Goal: Information Seeking & Learning: Learn about a topic

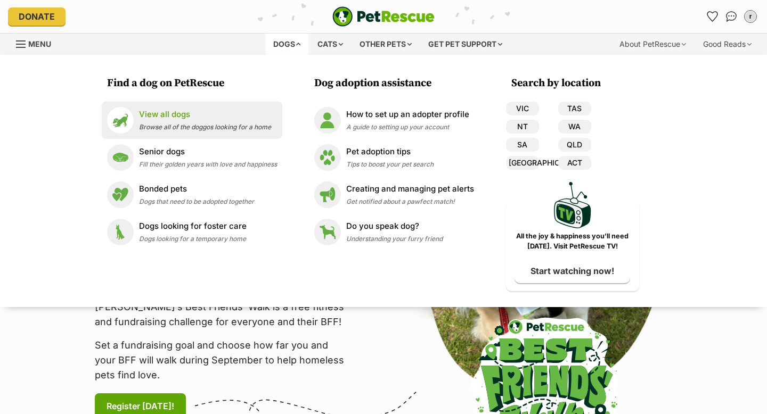
click at [161, 114] on p "View all dogs" at bounding box center [205, 115] width 132 height 12
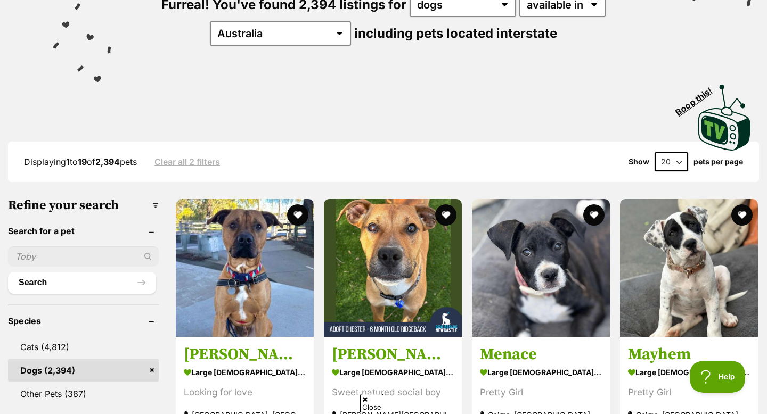
scroll to position [159, 0]
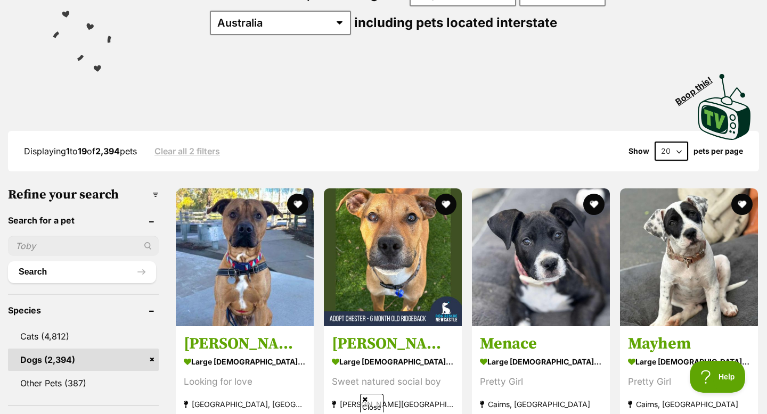
click at [686, 142] on select "20 40 60" at bounding box center [671, 151] width 34 height 19
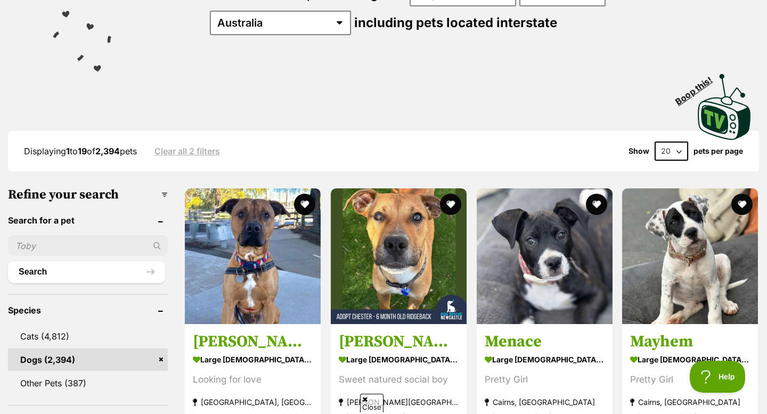
scroll to position [0, 0]
select select "60"
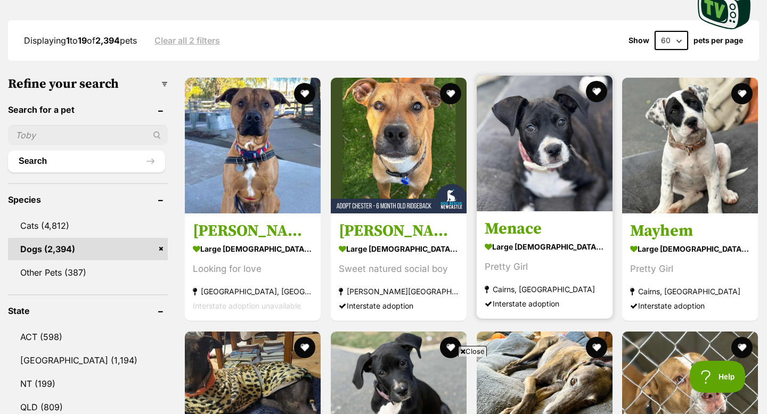
scroll to position [277, 0]
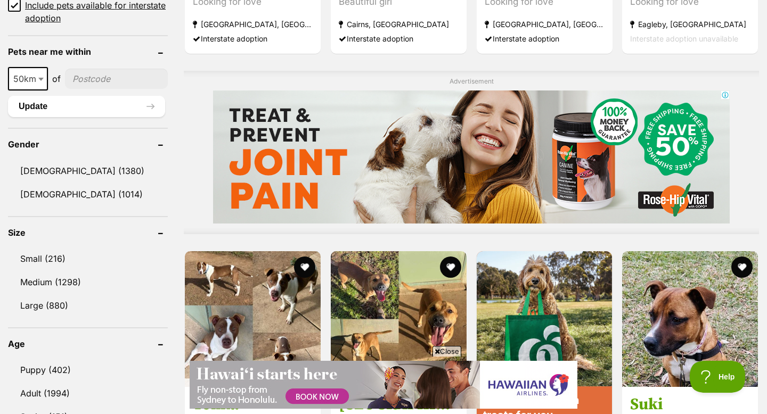
click at [446, 355] on span "Close" at bounding box center [446, 351] width 29 height 11
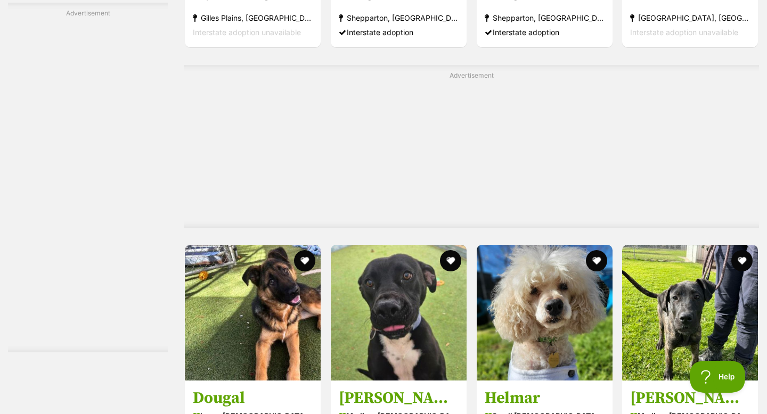
scroll to position [2620, 0]
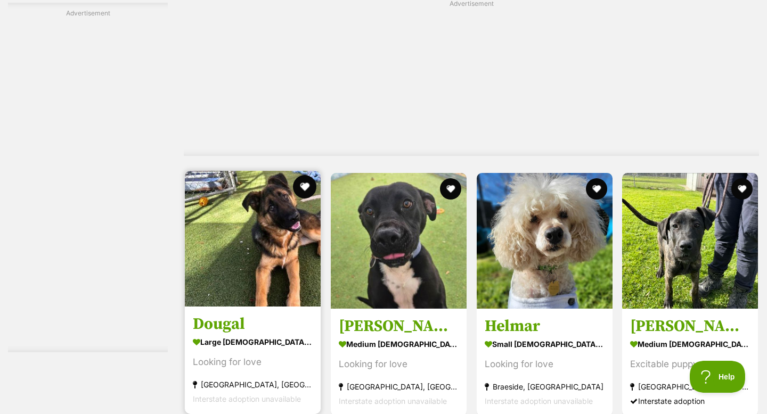
click at [300, 184] on button "favourite" at bounding box center [304, 186] width 23 height 23
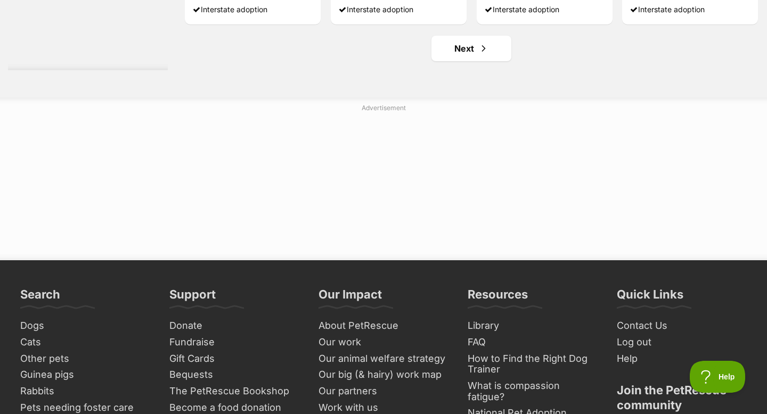
scroll to position [5738, 0]
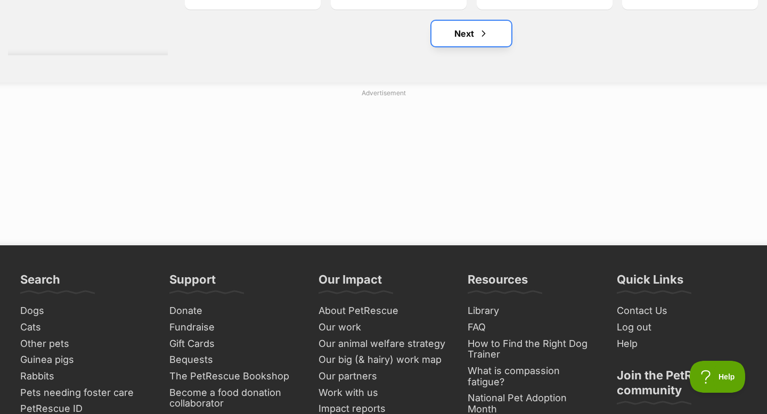
click at [464, 35] on link "Next" at bounding box center [471, 34] width 80 height 26
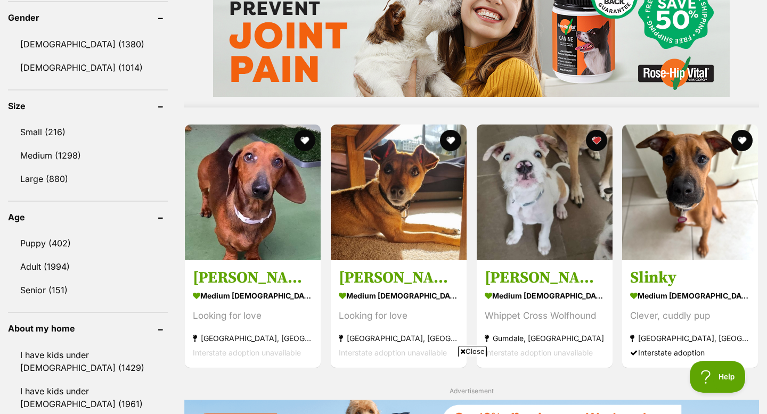
scroll to position [935, 0]
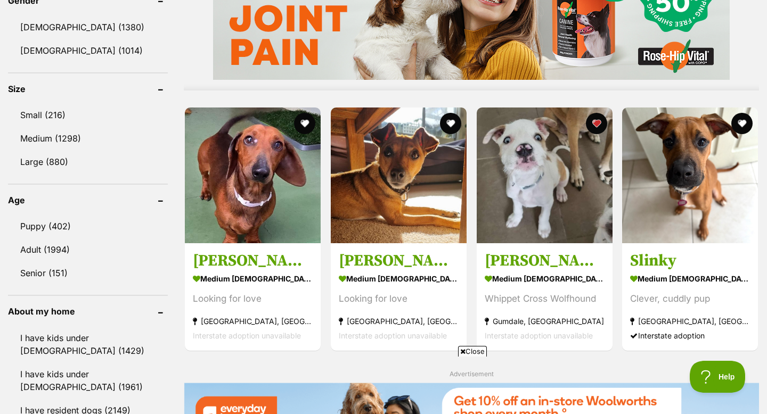
click at [473, 353] on span "Close" at bounding box center [472, 351] width 29 height 11
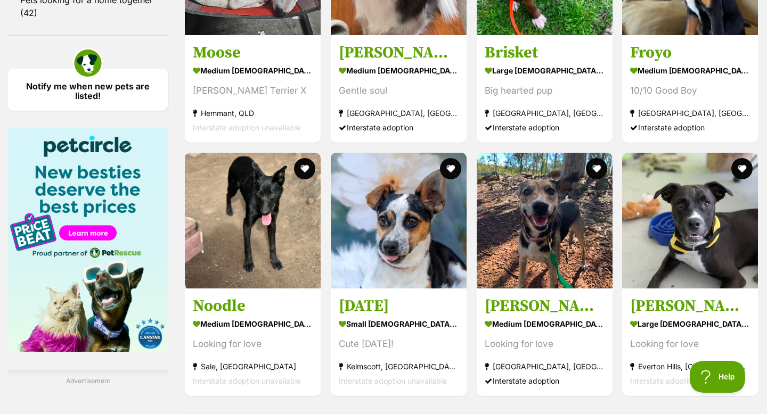
scroll to position [1294, 0]
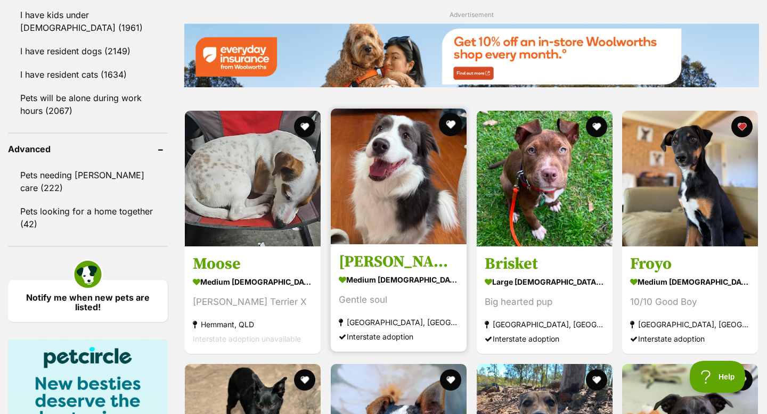
click at [457, 124] on button "favourite" at bounding box center [450, 124] width 23 height 23
click at [407, 208] on img at bounding box center [399, 177] width 136 height 136
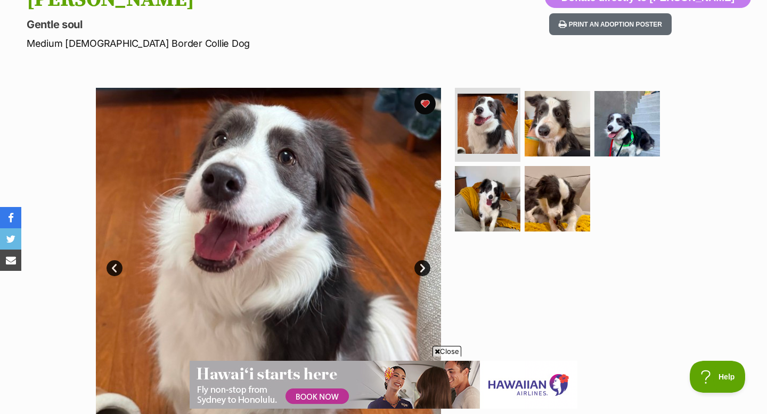
click at [421, 269] on link "Next" at bounding box center [422, 268] width 16 height 16
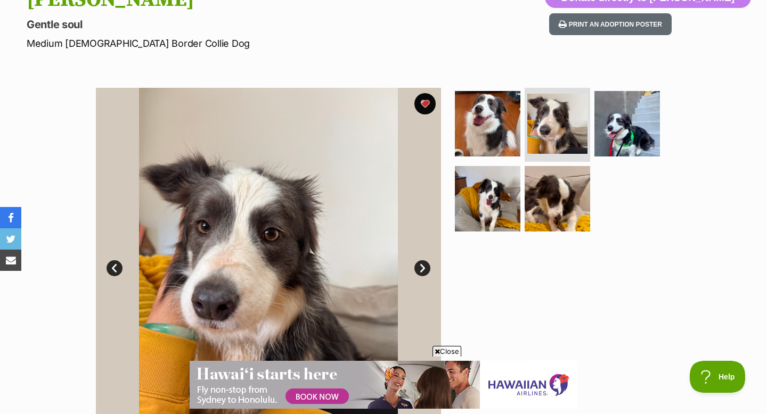
click at [421, 269] on link "Next" at bounding box center [422, 268] width 16 height 16
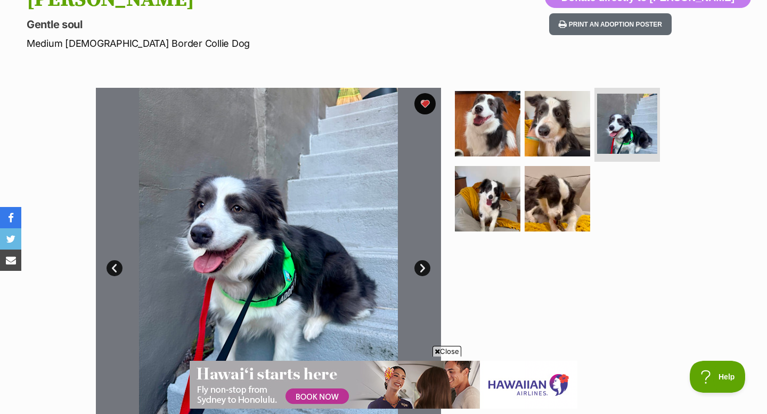
click at [448, 352] on span "Close" at bounding box center [446, 351] width 29 height 11
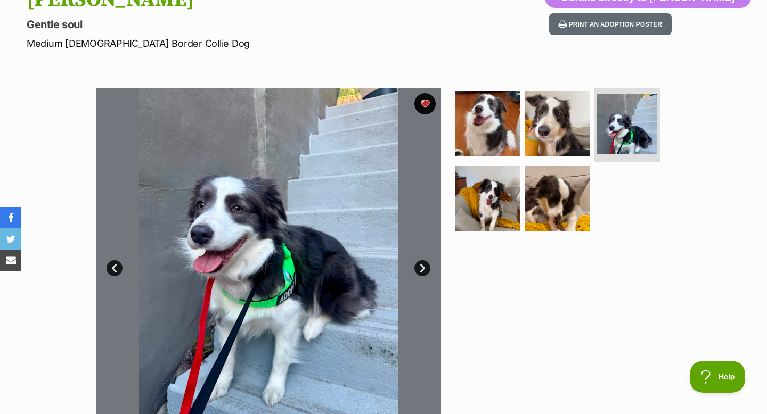
click at [422, 271] on link "Next" at bounding box center [422, 268] width 16 height 16
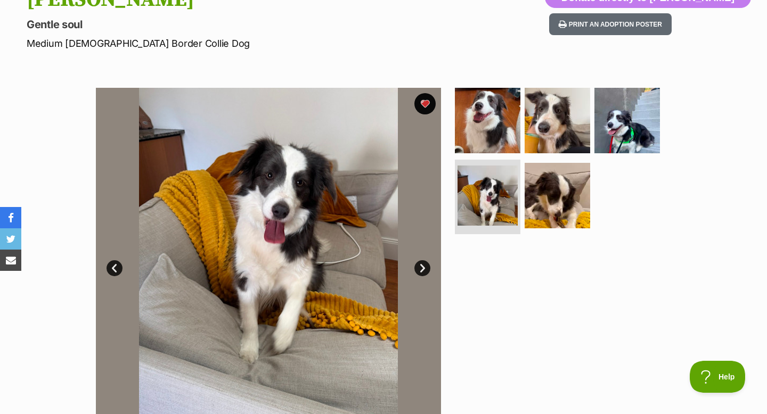
click at [422, 271] on link "Next" at bounding box center [422, 268] width 16 height 16
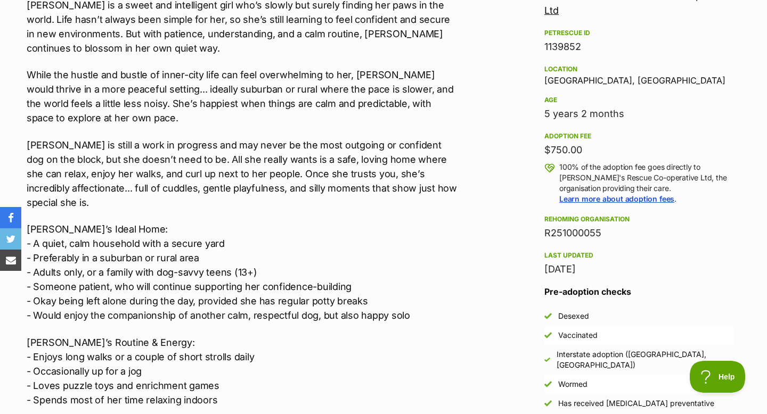
scroll to position [668, 0]
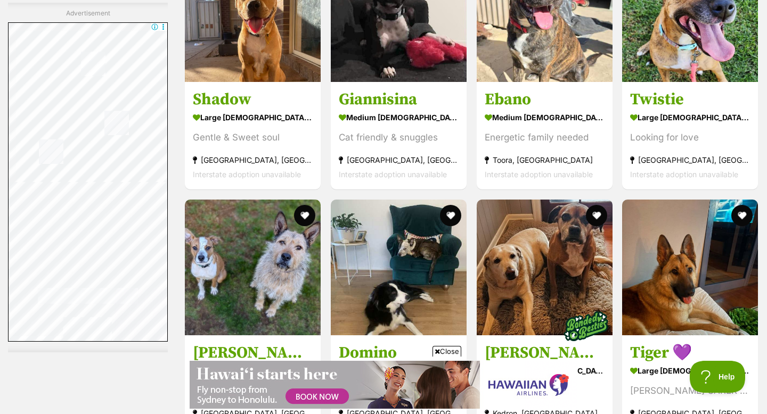
scroll to position [2654, 0]
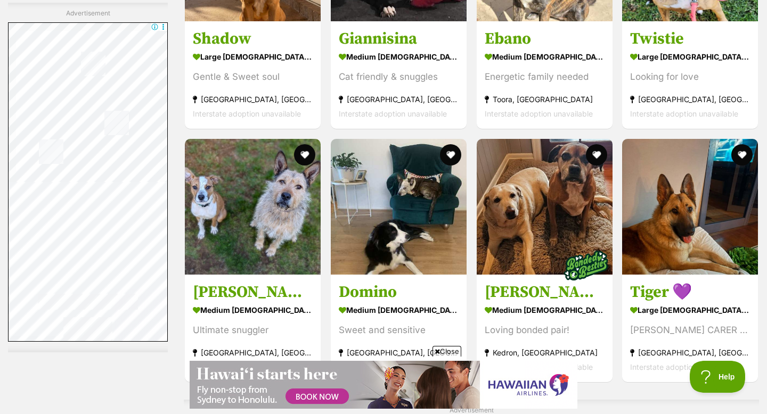
click at [448, 349] on span "Close" at bounding box center [446, 351] width 29 height 11
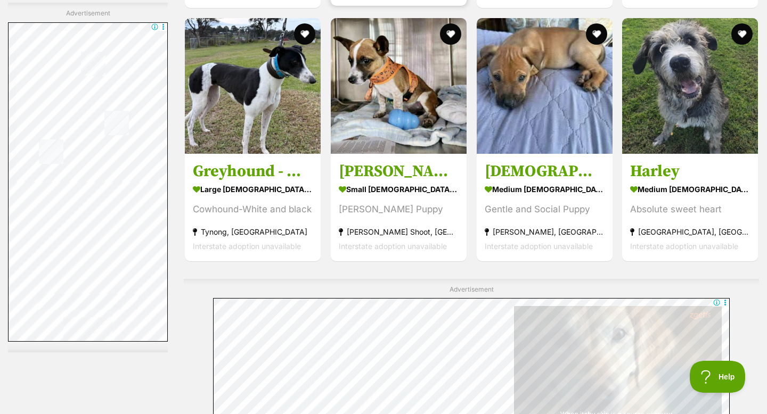
scroll to position [3915, 0]
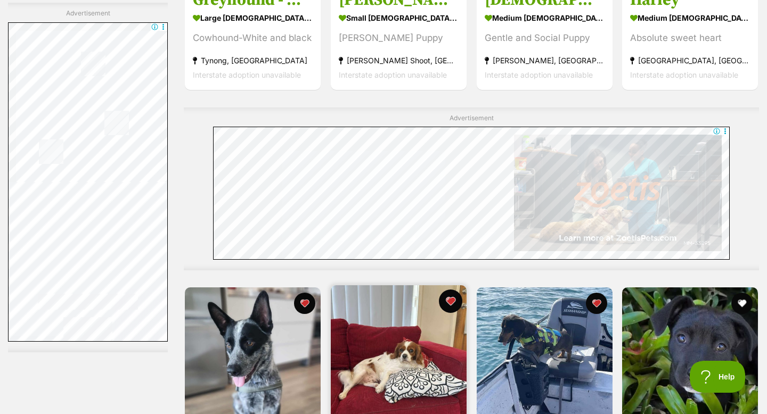
scroll to position [4091, 0]
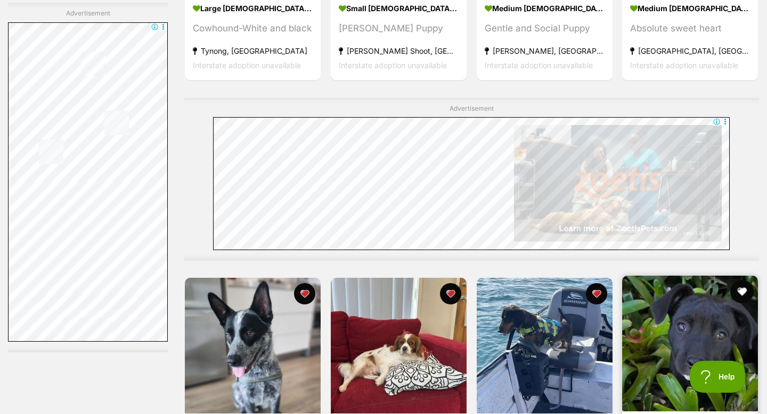
click at [742, 280] on button "favourite" at bounding box center [741, 291] width 23 height 23
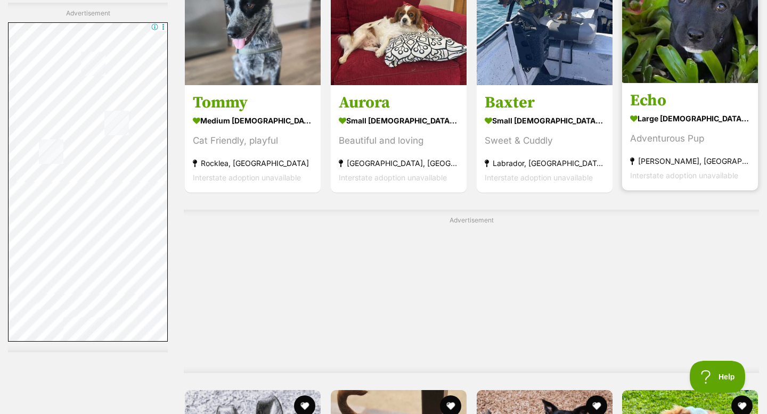
scroll to position [4418, 0]
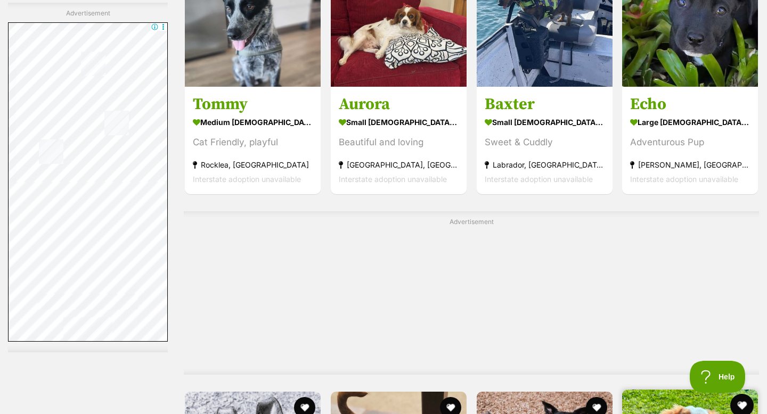
click at [744, 394] on button "favourite" at bounding box center [741, 405] width 23 height 23
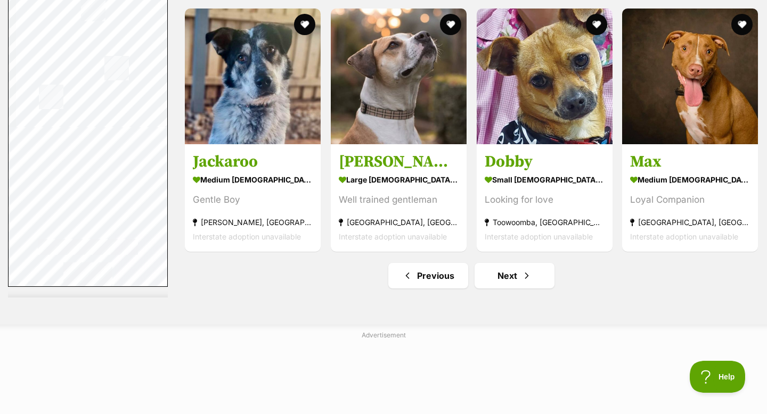
scroll to position [5500, 0]
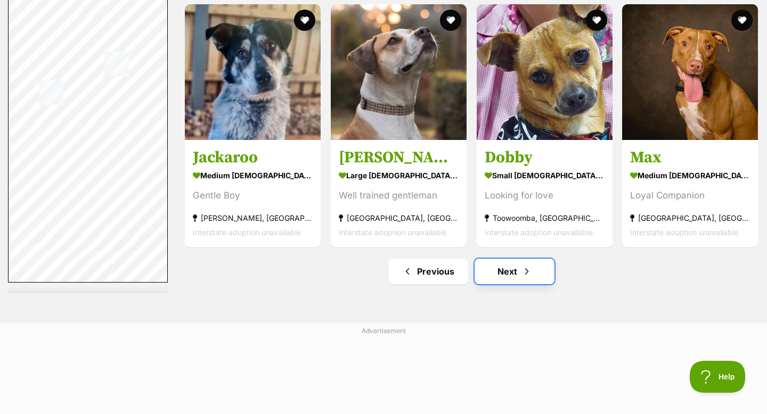
click at [504, 259] on link "Next" at bounding box center [514, 272] width 80 height 26
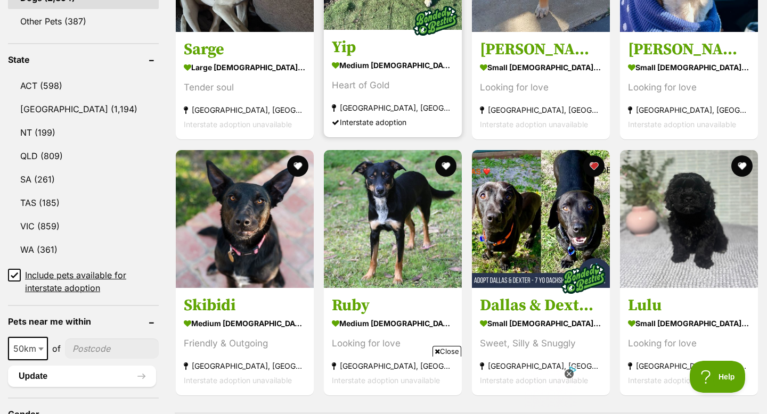
scroll to position [525, 0]
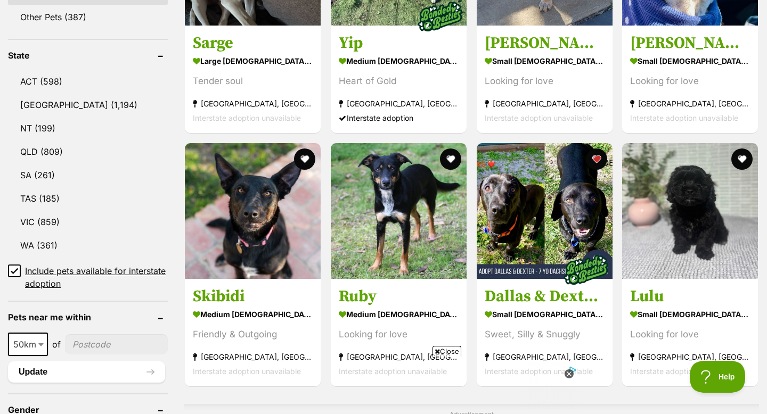
click at [448, 350] on span "Close" at bounding box center [446, 351] width 29 height 11
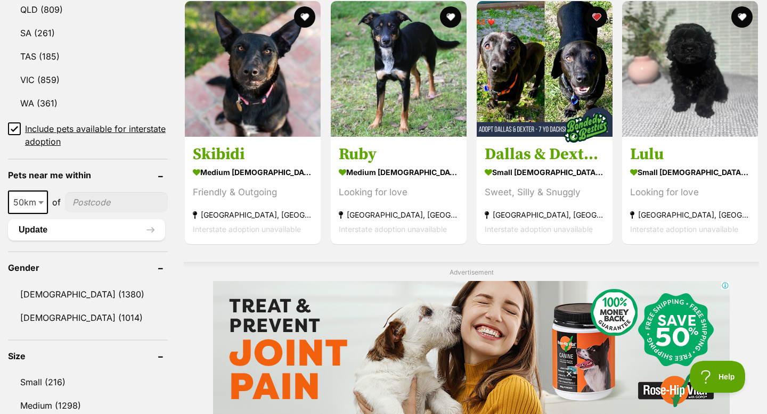
scroll to position [668, 0]
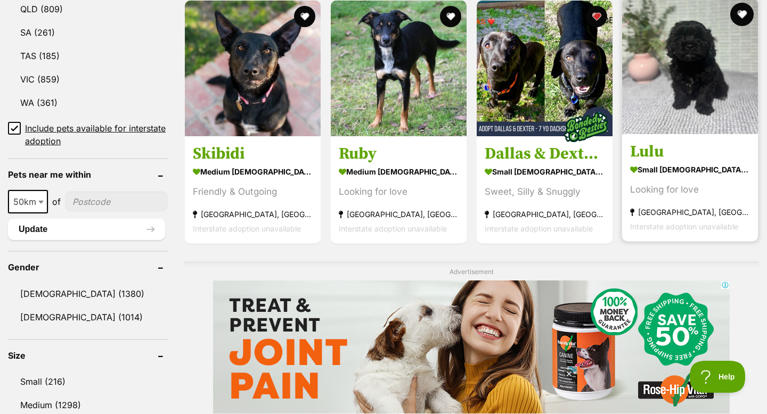
click at [743, 11] on button "favourite" at bounding box center [741, 14] width 23 height 23
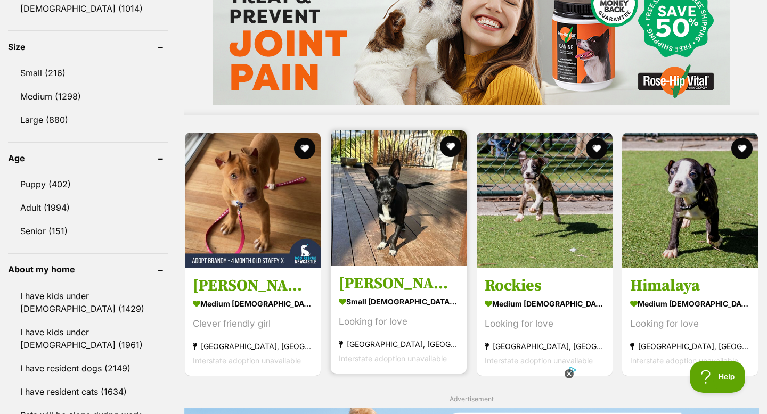
scroll to position [994, 0]
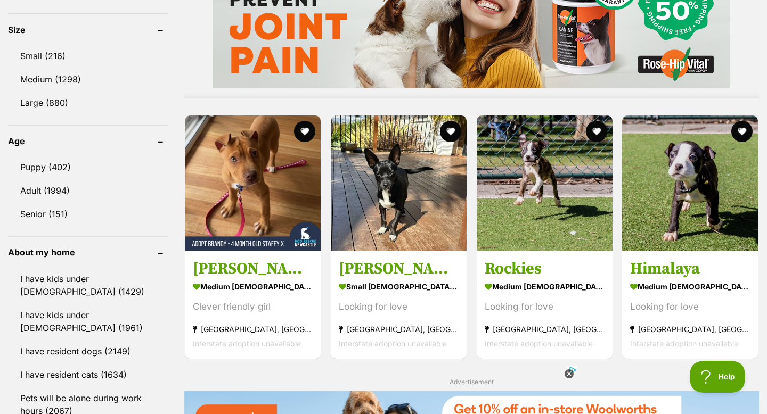
click at [570, 373] on icon at bounding box center [569, 374] width 4 height 4
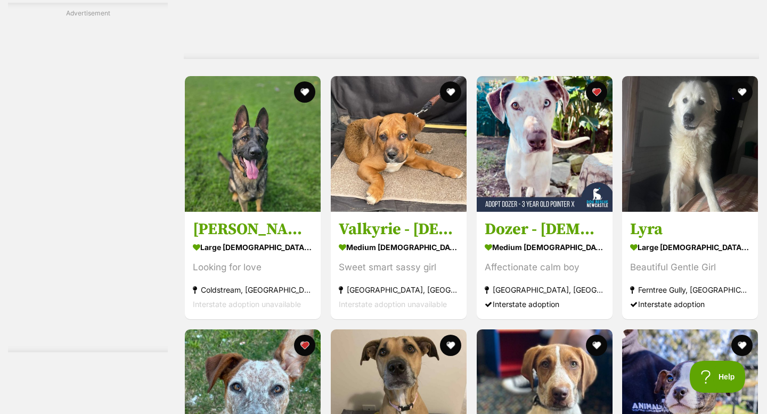
scroll to position [2511, 0]
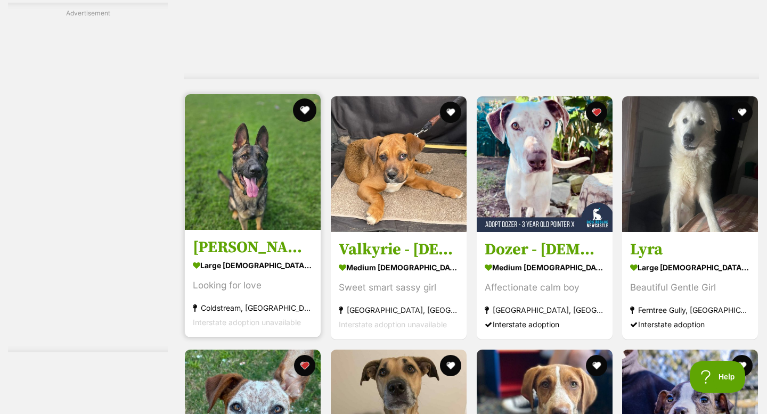
click at [303, 109] on button "favourite" at bounding box center [304, 109] width 23 height 23
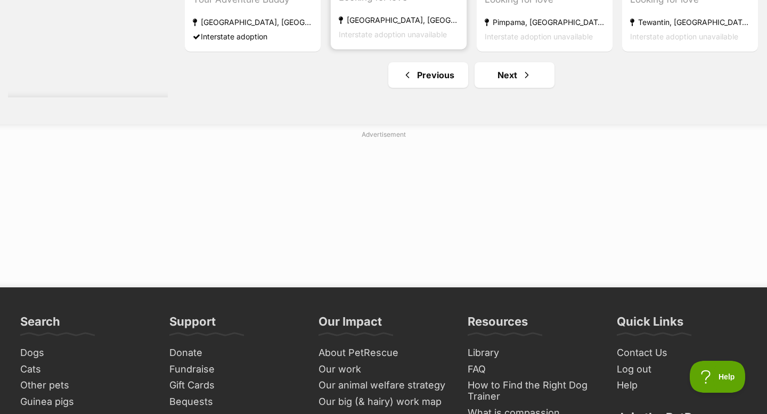
scroll to position [5783, 0]
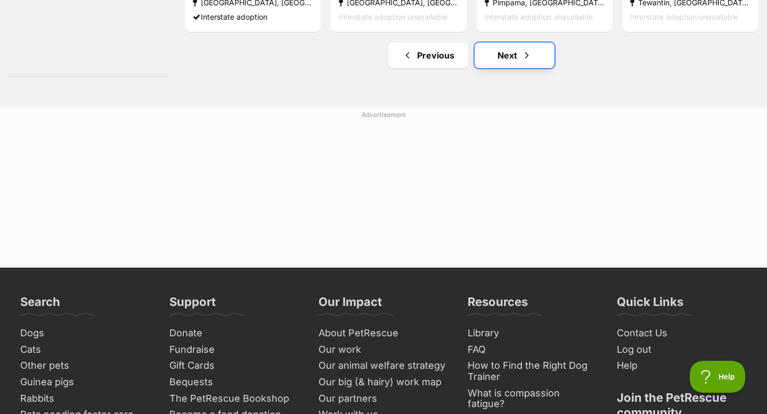
click at [507, 62] on link "Next" at bounding box center [514, 56] width 80 height 26
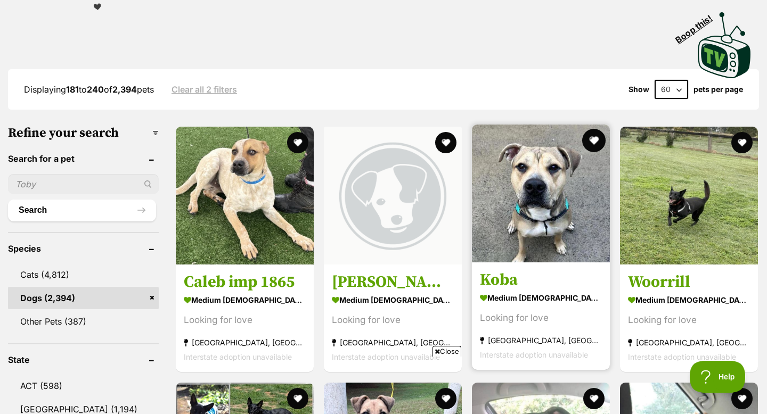
click at [594, 142] on button "favourite" at bounding box center [593, 140] width 23 height 23
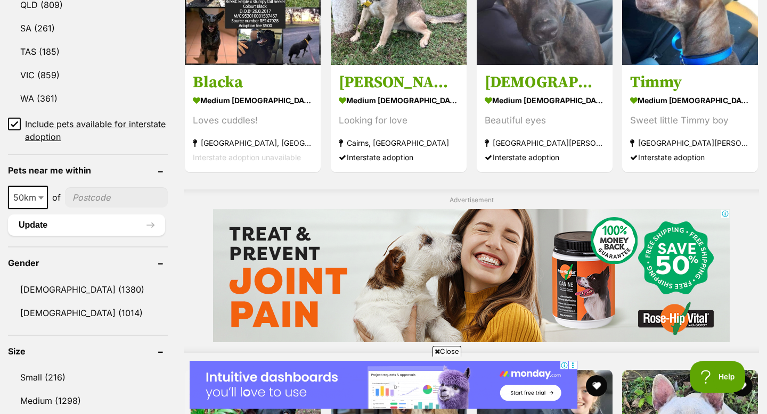
click at [435, 348] on icon at bounding box center [436, 351] width 5 height 7
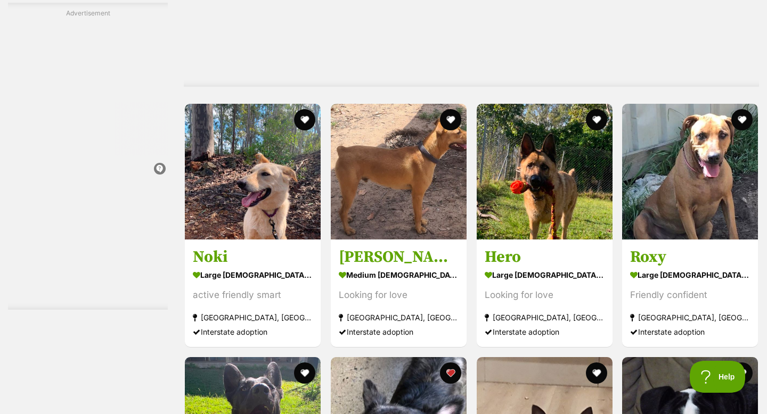
scroll to position [3572, 0]
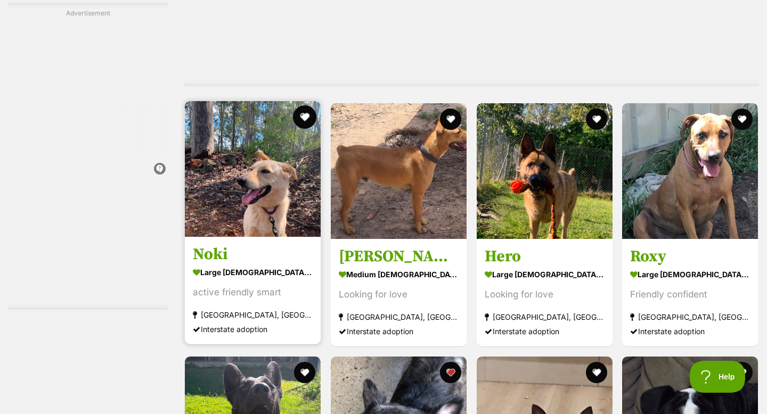
click at [312, 116] on button "favourite" at bounding box center [304, 116] width 23 height 23
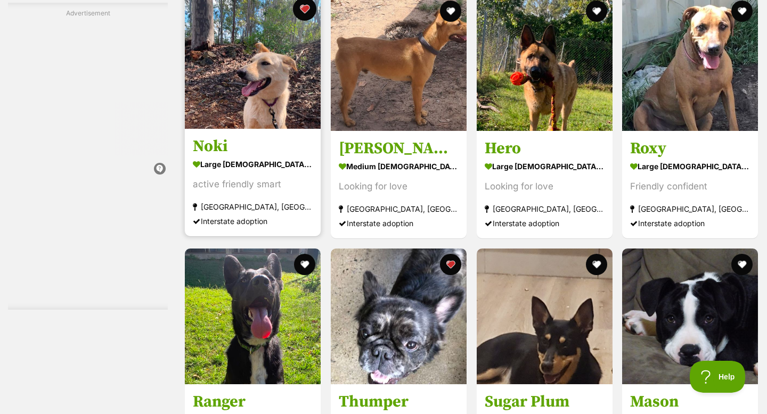
scroll to position [3692, 0]
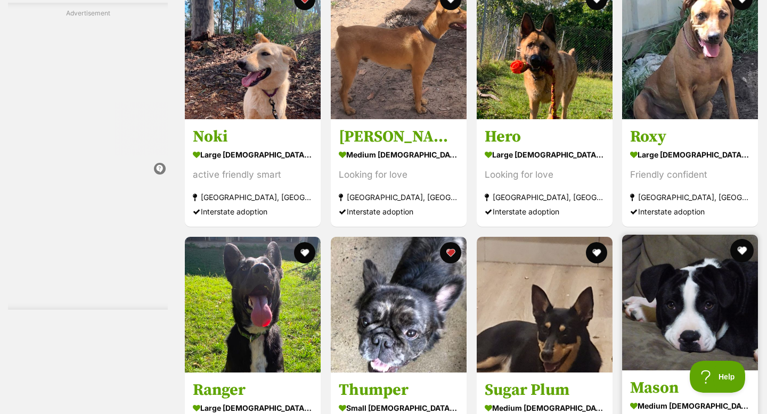
click at [740, 248] on button "favourite" at bounding box center [741, 250] width 23 height 23
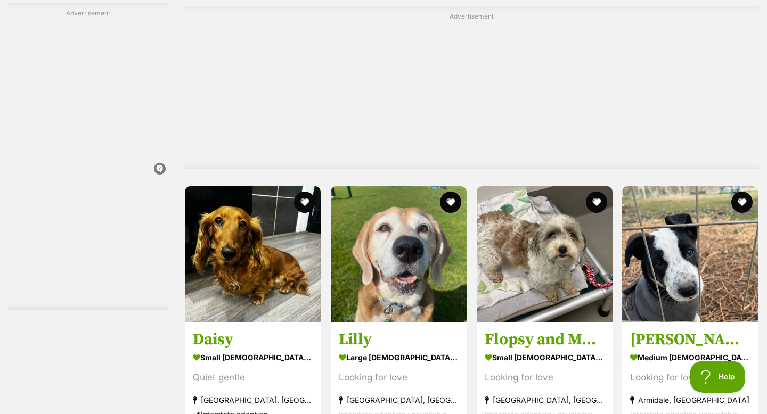
scroll to position [4623, 0]
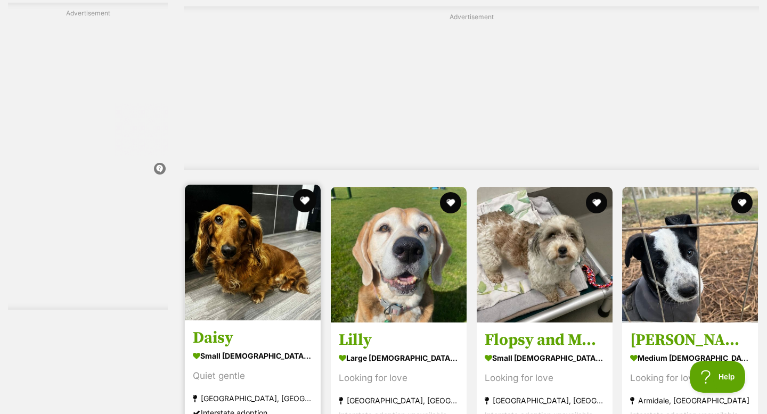
click at [307, 197] on button "favourite" at bounding box center [304, 200] width 23 height 23
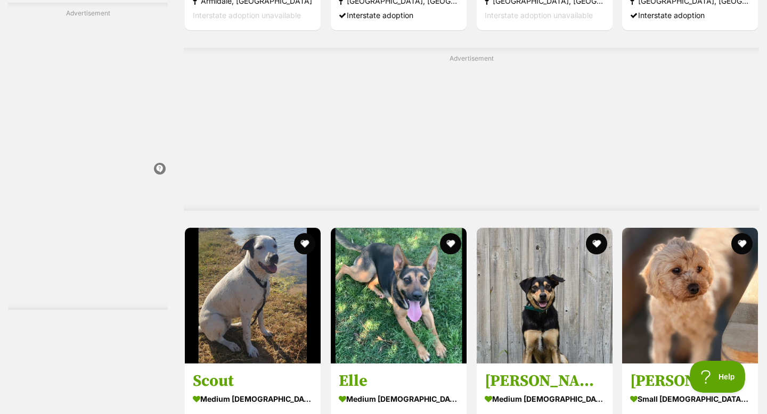
scroll to position [5329, 0]
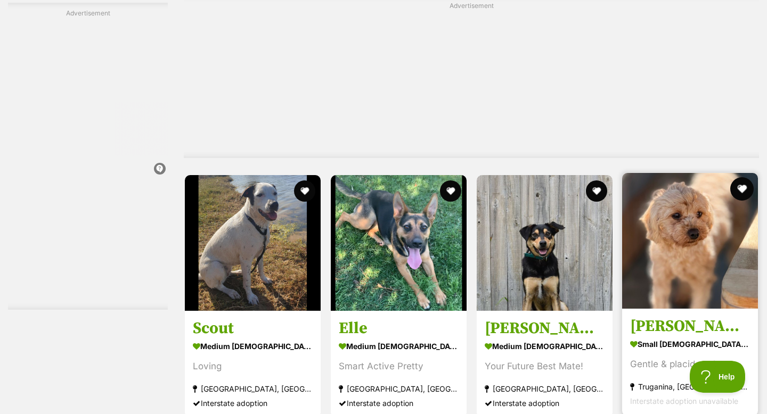
click at [739, 192] on button "favourite" at bounding box center [741, 188] width 23 height 23
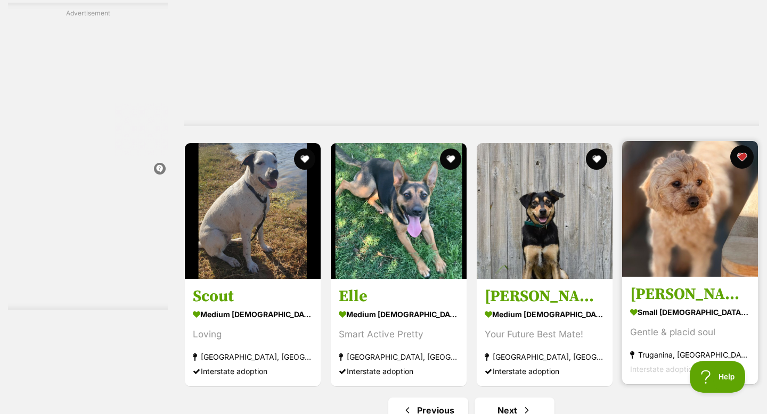
scroll to position [5454, 0]
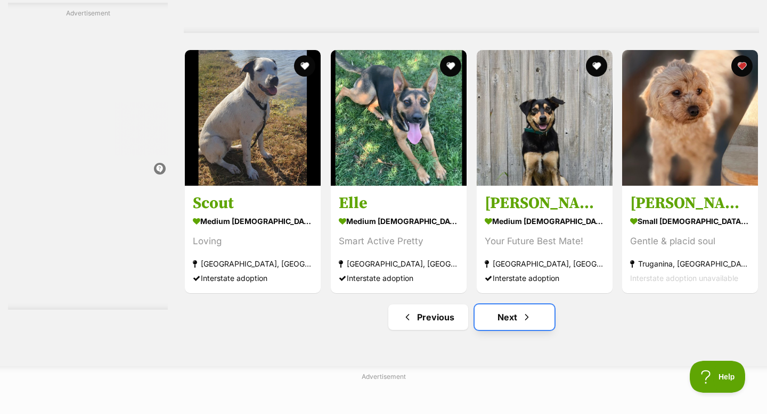
click at [494, 313] on link "Next" at bounding box center [514, 318] width 80 height 26
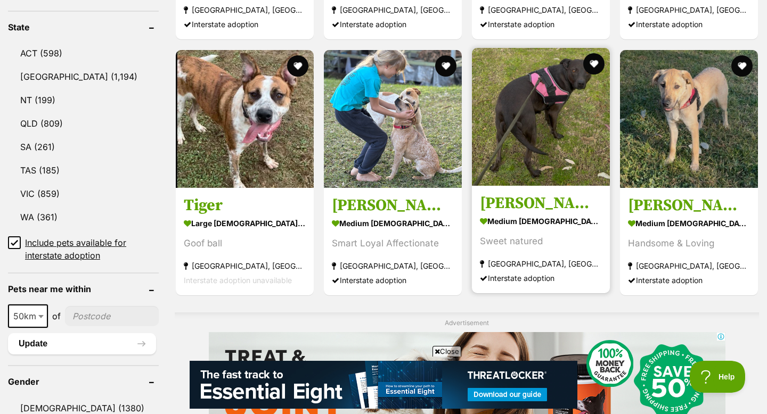
scroll to position [564, 0]
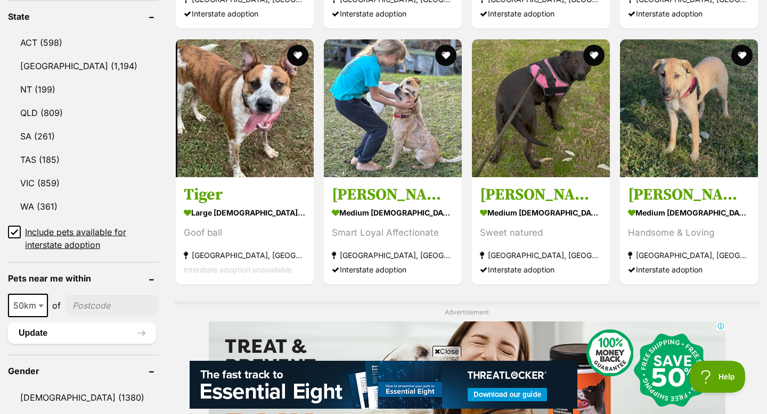
click at [446, 348] on span "Close" at bounding box center [446, 351] width 29 height 11
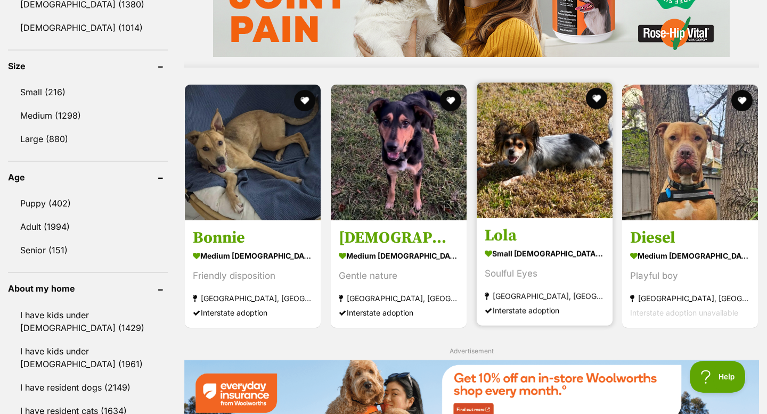
scroll to position [0, 0]
click at [595, 87] on button "favourite" at bounding box center [595, 98] width 23 height 23
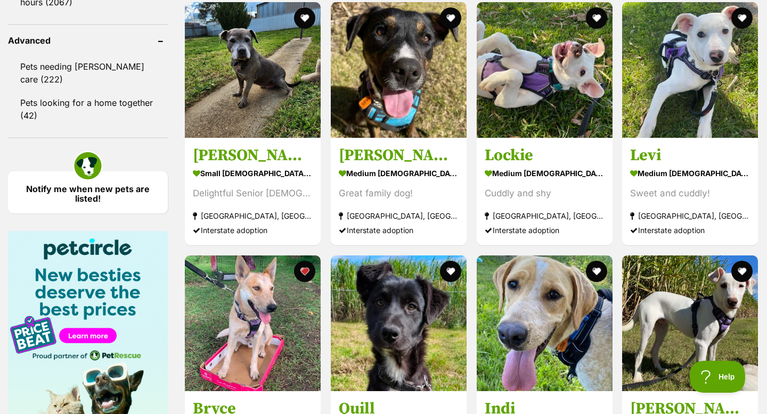
scroll to position [1404, 0]
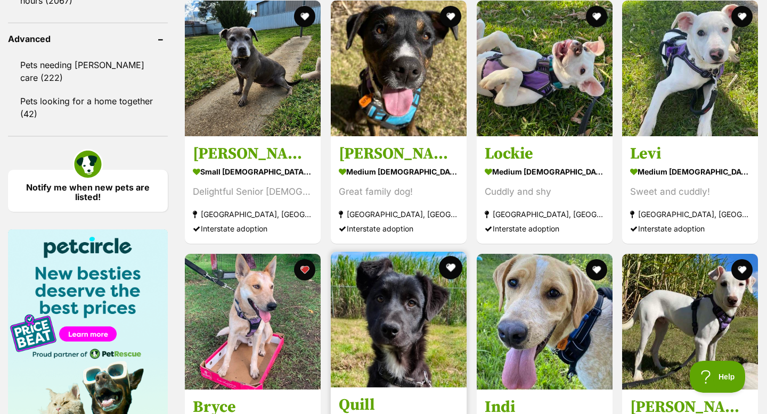
click at [452, 268] on button "favourite" at bounding box center [450, 267] width 23 height 23
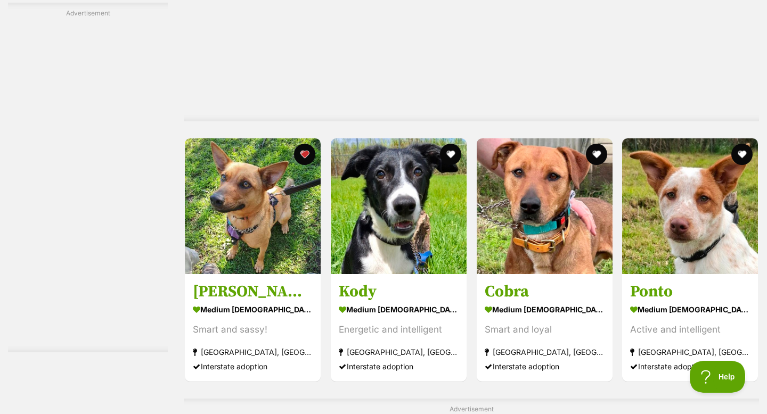
scroll to position [1984, 0]
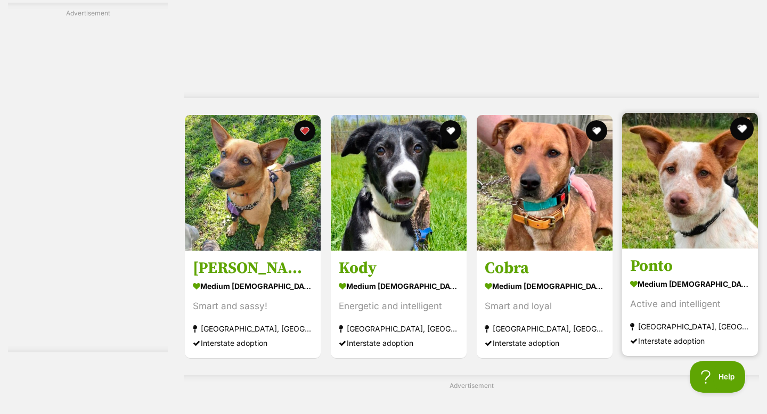
click at [743, 126] on button "favourite" at bounding box center [741, 128] width 23 height 23
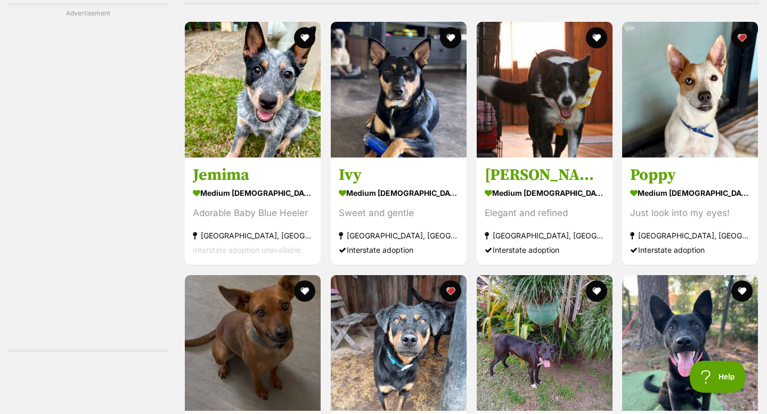
scroll to position [2526, 0]
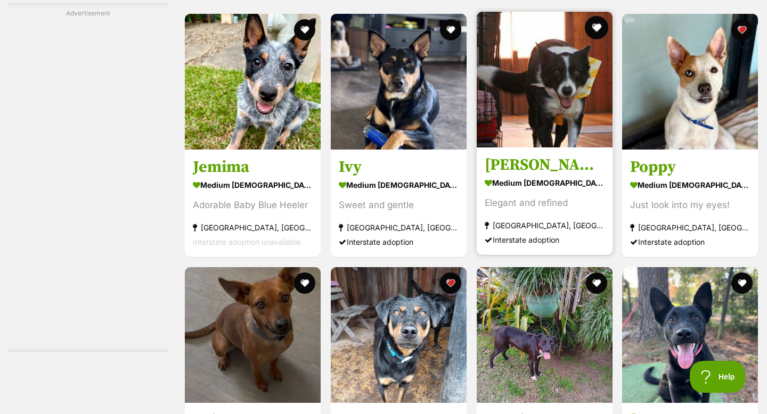
click at [586, 24] on button "favourite" at bounding box center [595, 27] width 23 height 23
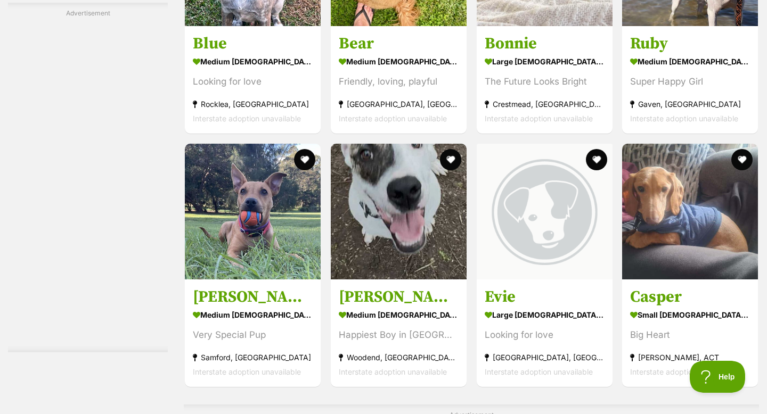
scroll to position [4906, 0]
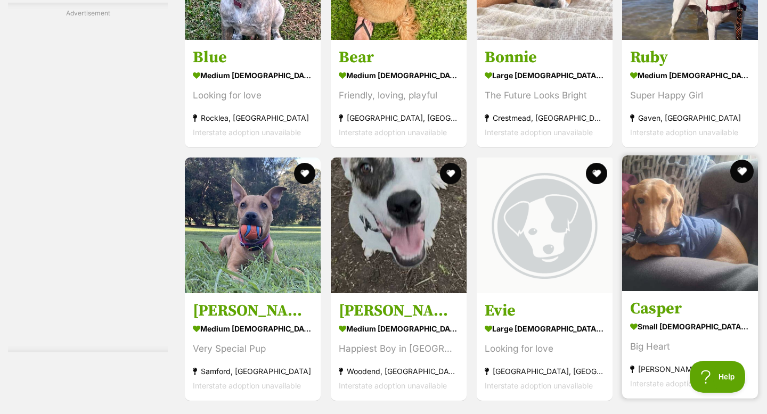
click at [741, 172] on button "favourite" at bounding box center [741, 171] width 23 height 23
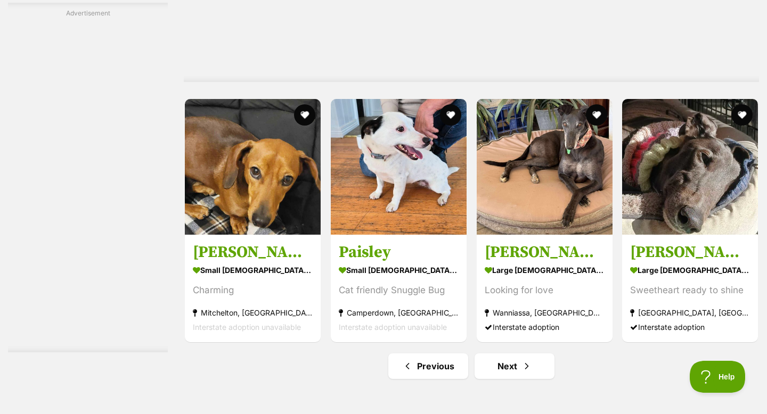
scroll to position [5400, 0]
